Goal: Information Seeking & Learning: Understand process/instructions

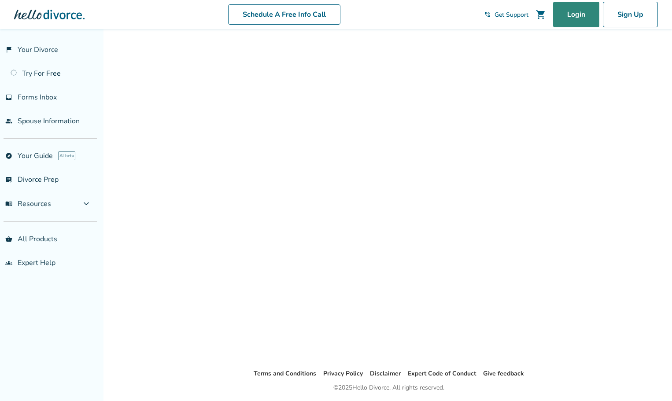
click at [565, 12] on link "Login" at bounding box center [576, 15] width 46 height 26
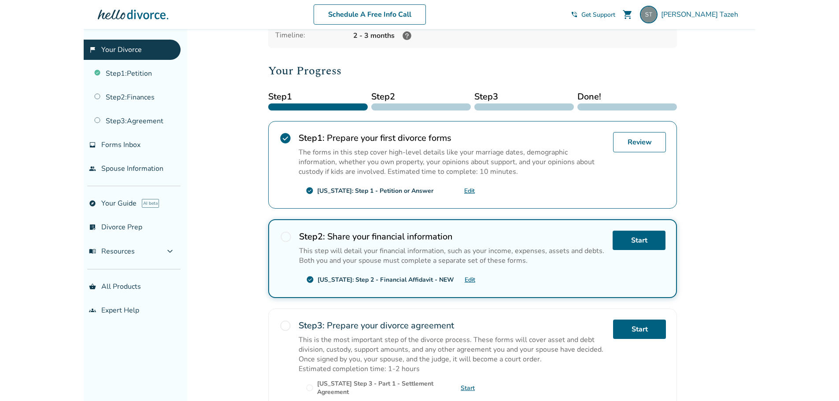
scroll to position [176, 0]
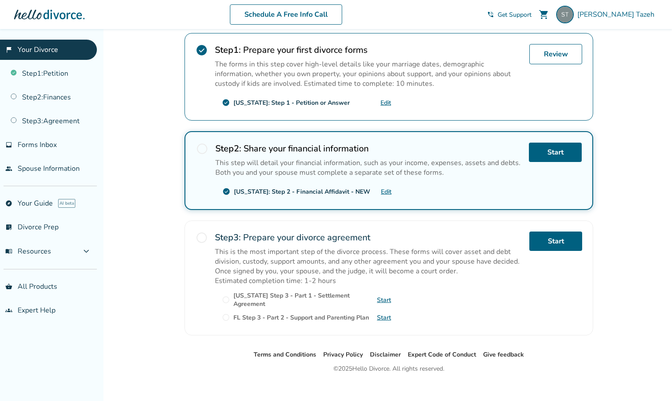
click at [382, 298] on link "Start" at bounding box center [384, 300] width 14 height 8
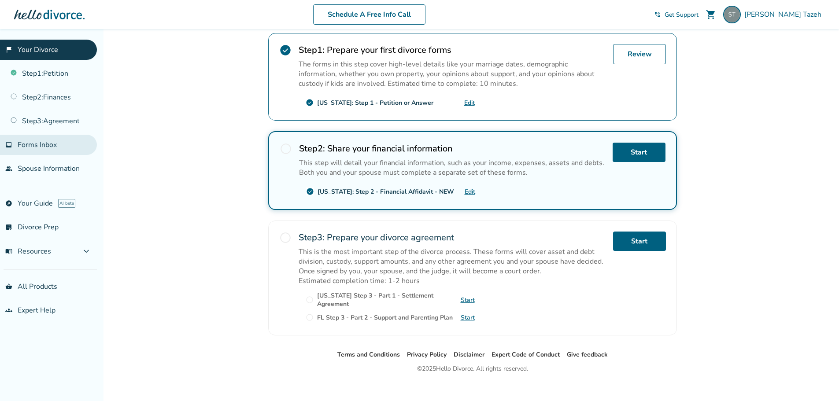
click at [55, 144] on span "Forms Inbox" at bounding box center [37, 145] width 39 height 10
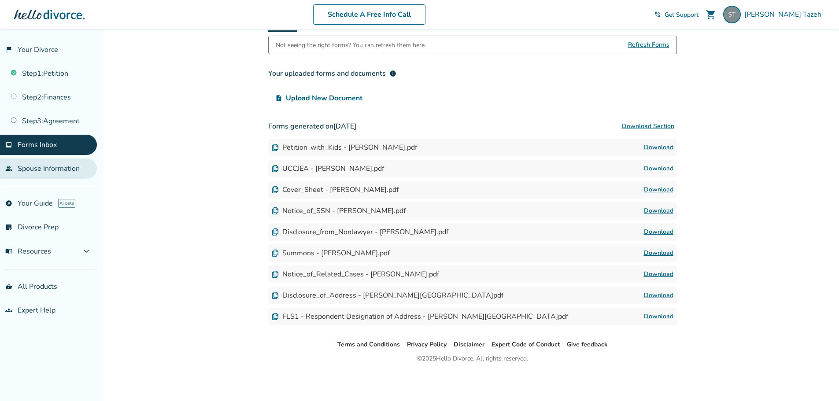
click at [67, 168] on link "people Spouse Information" at bounding box center [48, 169] width 97 height 20
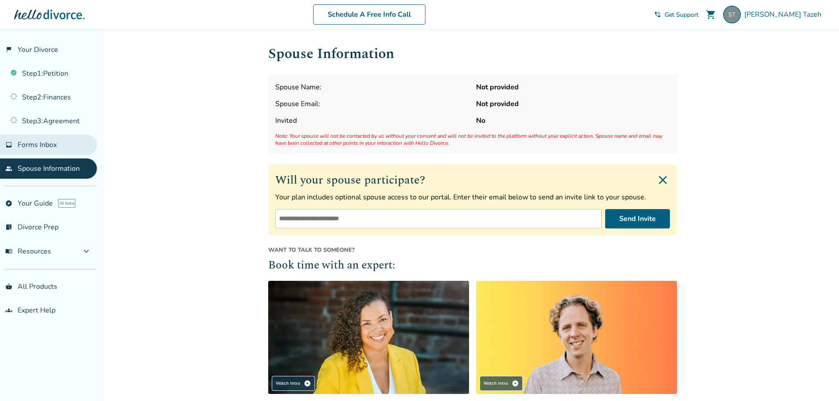
click at [52, 145] on span "Forms Inbox" at bounding box center [37, 145] width 39 height 10
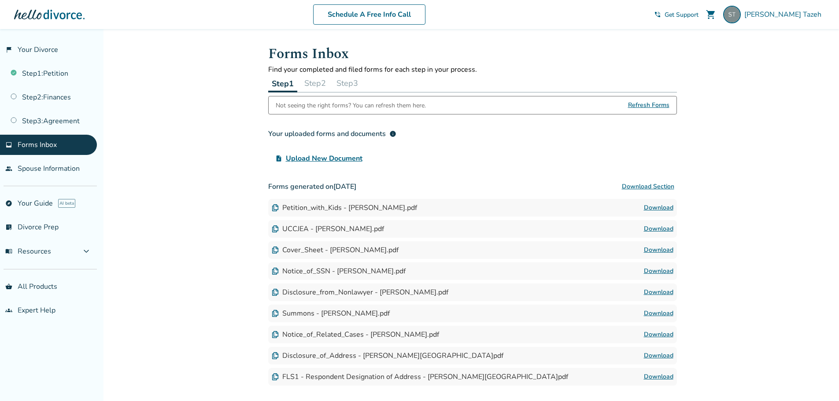
scroll to position [60, 0]
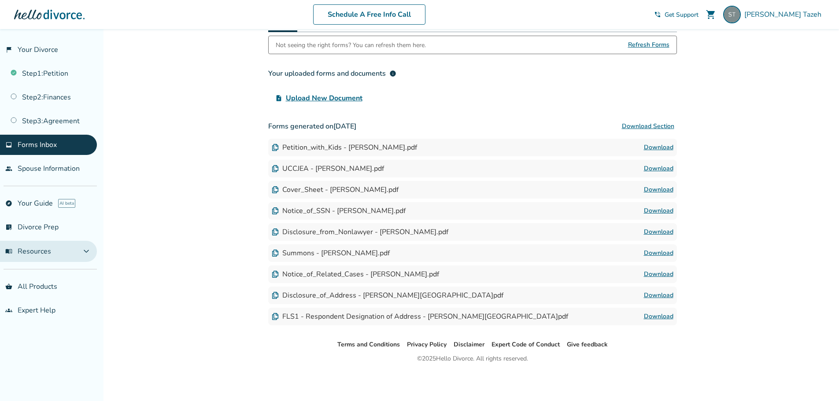
click at [86, 247] on span "expand_more" at bounding box center [86, 251] width 11 height 11
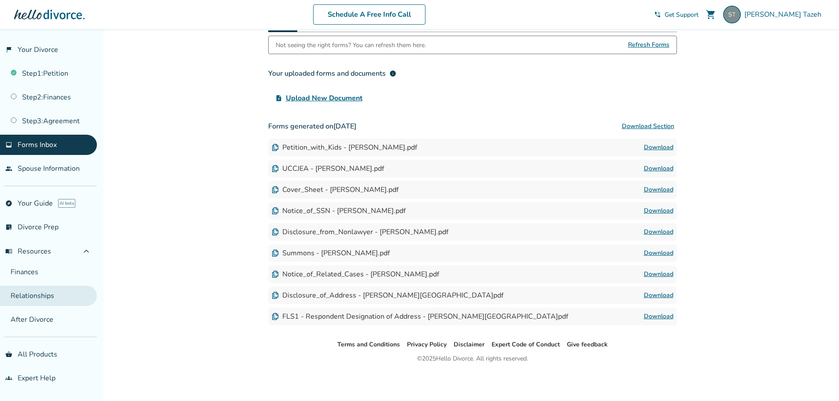
click at [53, 294] on link "Relationships" at bounding box center [48, 296] width 97 height 20
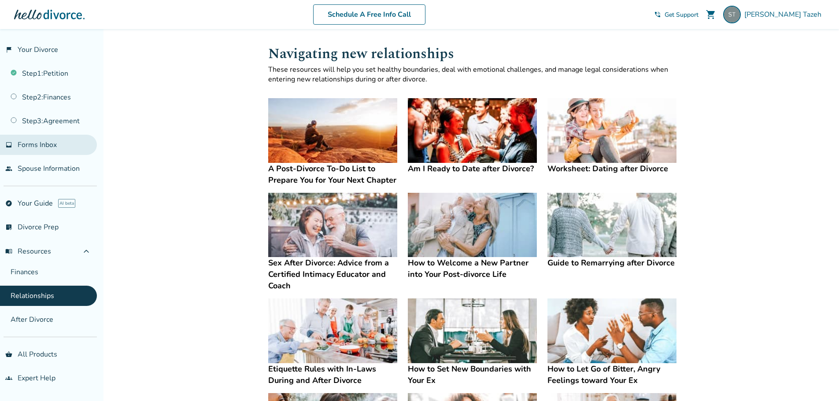
click at [53, 141] on span "Forms Inbox" at bounding box center [37, 145] width 39 height 10
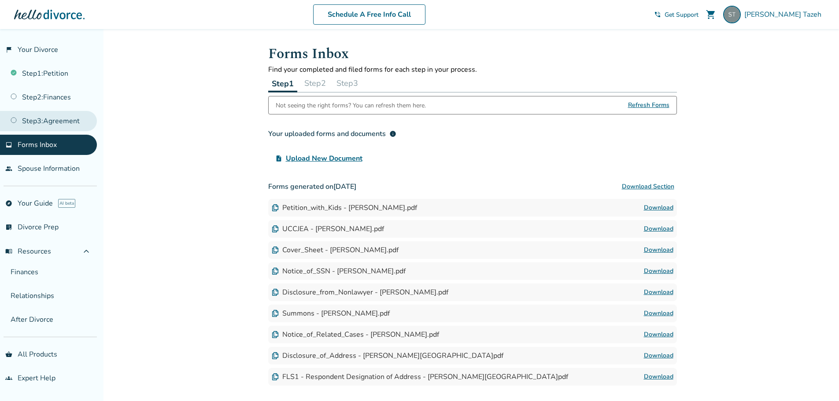
click at [54, 117] on link "Step 3 : Agreement" at bounding box center [48, 121] width 97 height 20
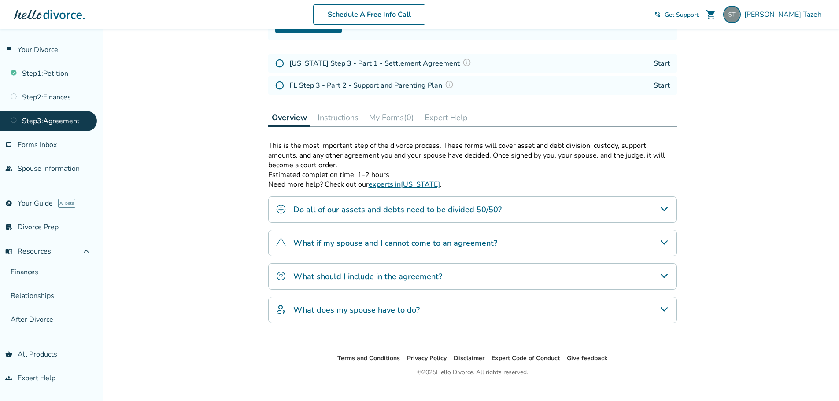
scroll to position [128, 0]
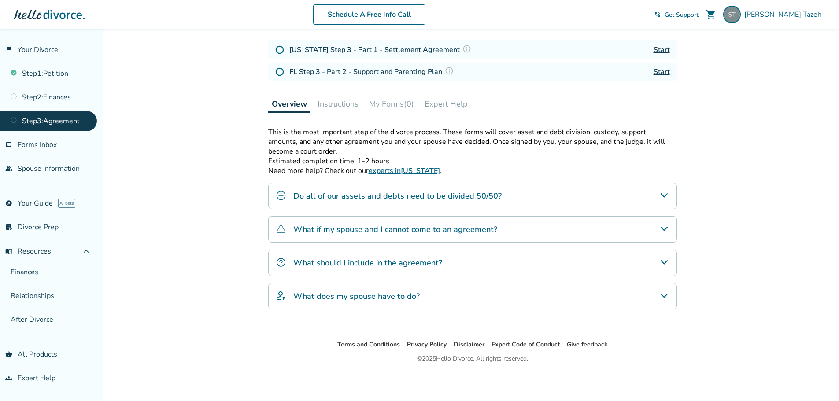
click at [518, 200] on div "Do all of our assets and debts need to be divided 50/50?" at bounding box center [472, 196] width 409 height 26
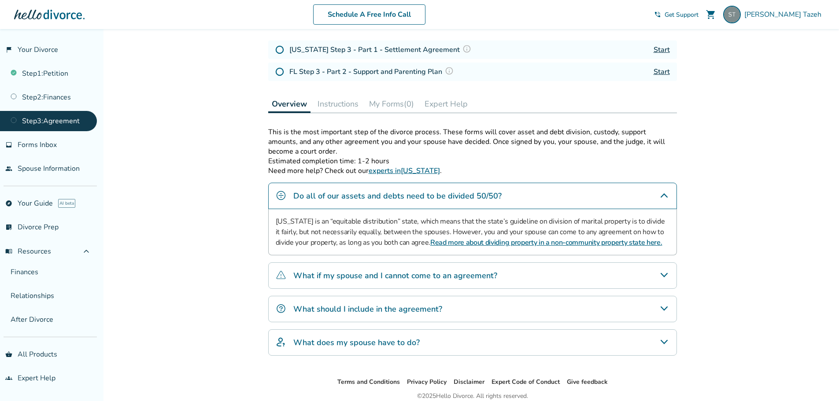
click at [454, 276] on h4 "What if my spouse and I cannot come to an agreement?" at bounding box center [395, 275] width 204 height 11
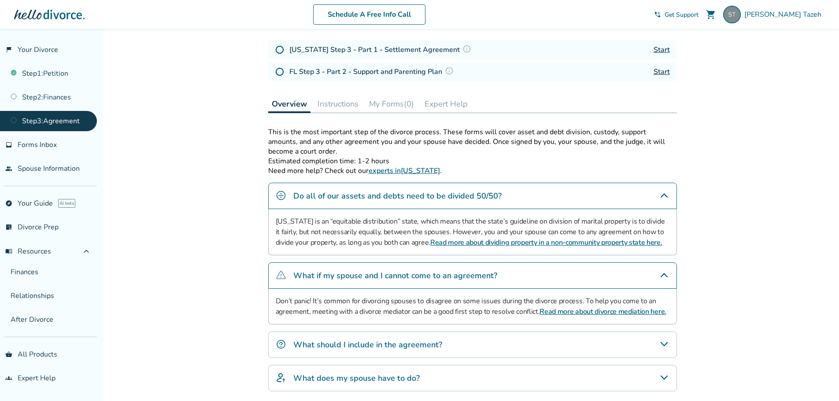
click at [490, 347] on div "What should I include in the agreement?" at bounding box center [472, 345] width 409 height 26
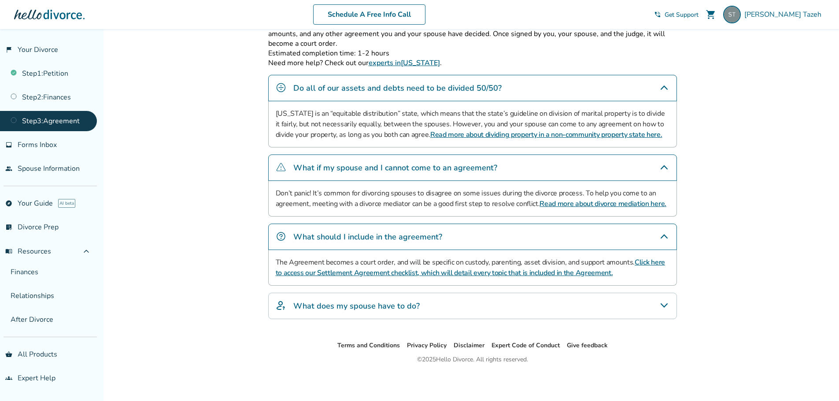
scroll to position [237, 0]
click at [454, 304] on div "What does my spouse have to do?" at bounding box center [472, 305] width 409 height 26
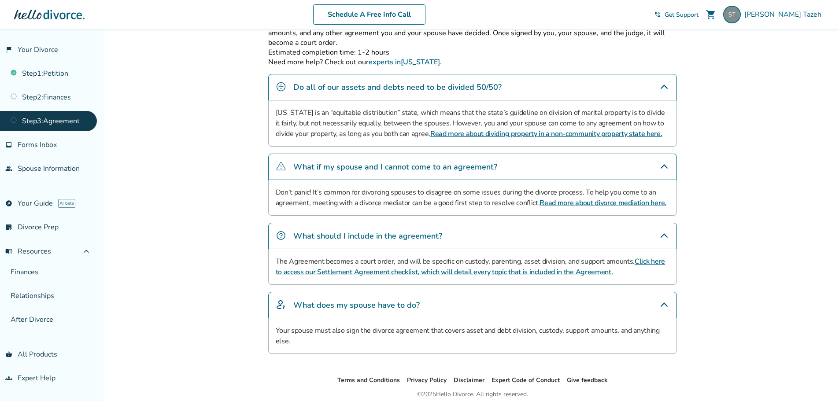
click at [443, 271] on link "Click here to access our Settlement Agreement checklist, which will detail ever…" at bounding box center [471, 267] width 390 height 20
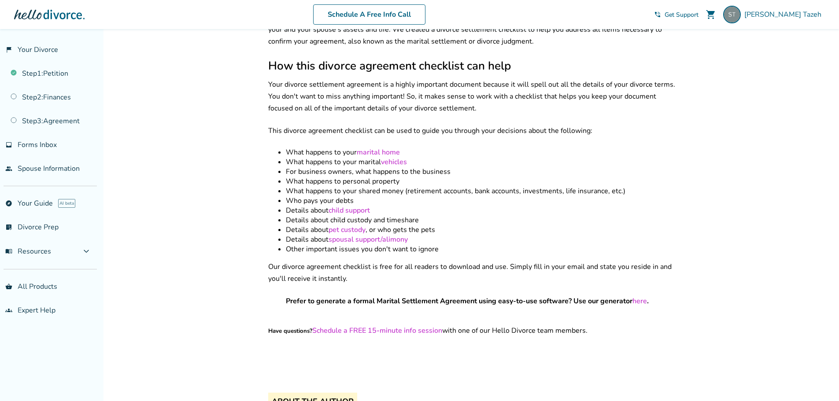
scroll to position [264, 0]
